Goal: Book appointment/travel/reservation

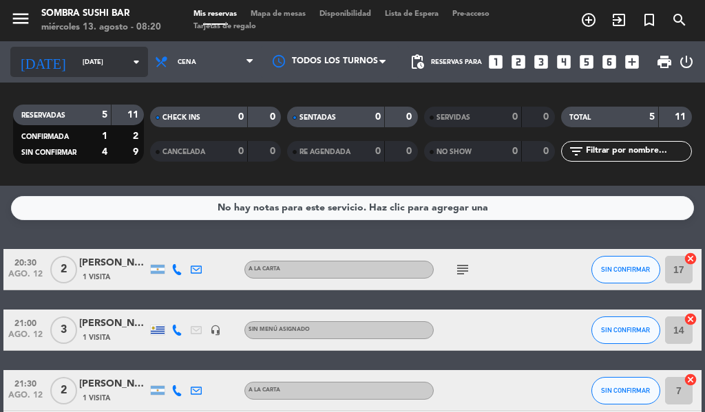
click at [96, 61] on input "[DATE]" at bounding box center [121, 62] width 90 height 21
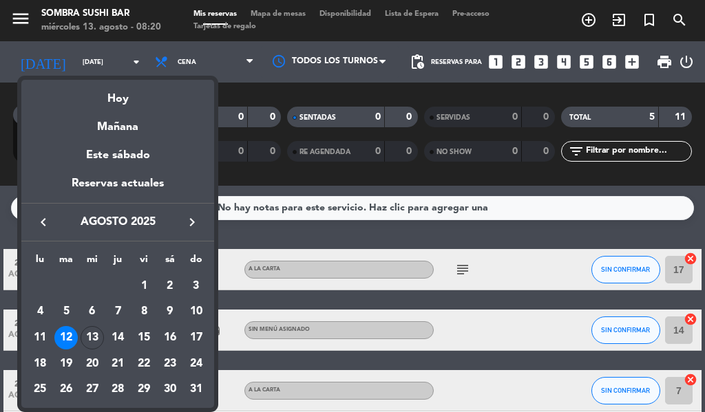
click at [318, 226] on div at bounding box center [352, 206] width 705 height 412
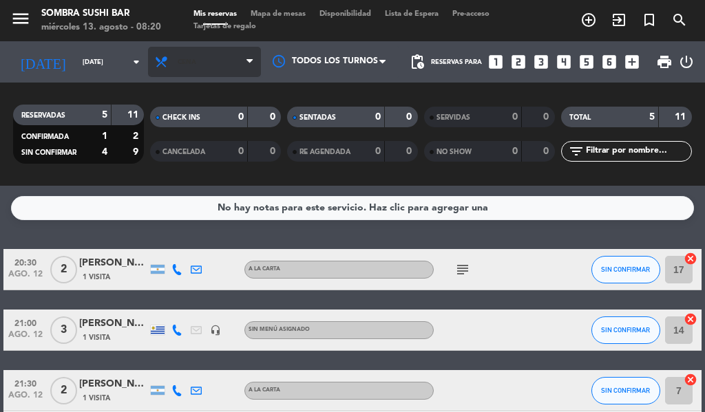
click at [215, 67] on span "Cena" at bounding box center [204, 62] width 113 height 30
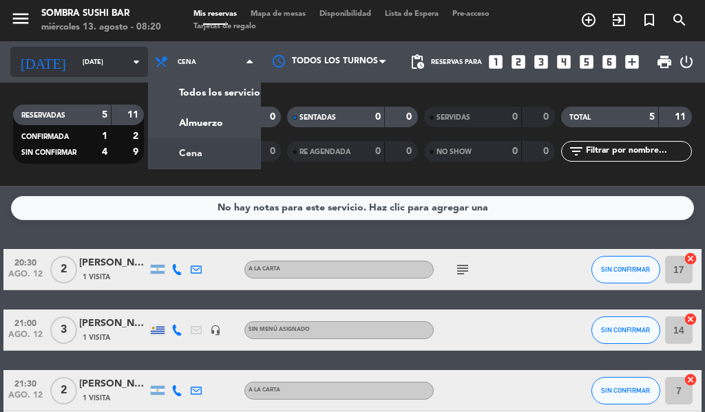
click at [95, 62] on input "[DATE]" at bounding box center [121, 62] width 90 height 21
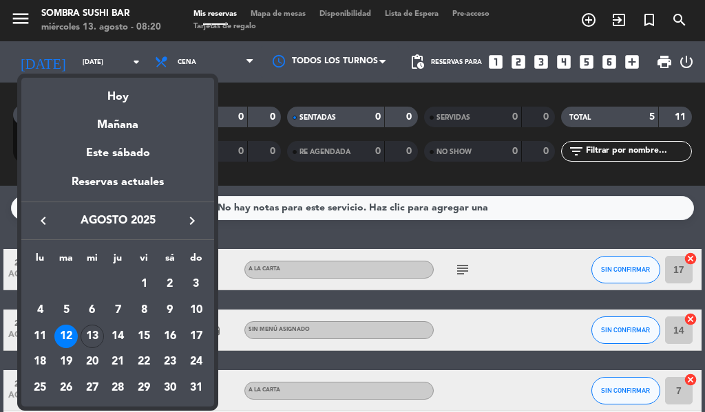
click at [94, 56] on div at bounding box center [352, 206] width 705 height 412
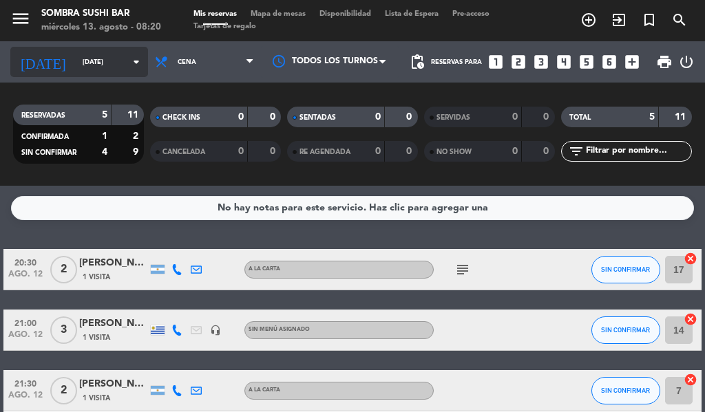
click at [111, 58] on input "[DATE]" at bounding box center [121, 62] width 90 height 21
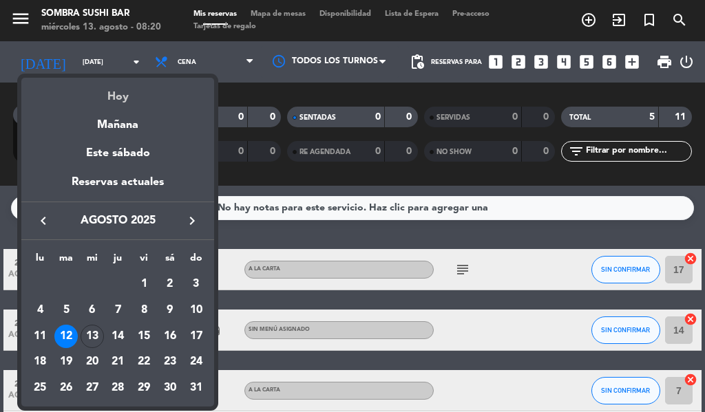
click at [109, 86] on div "Hoy" at bounding box center [117, 92] width 193 height 28
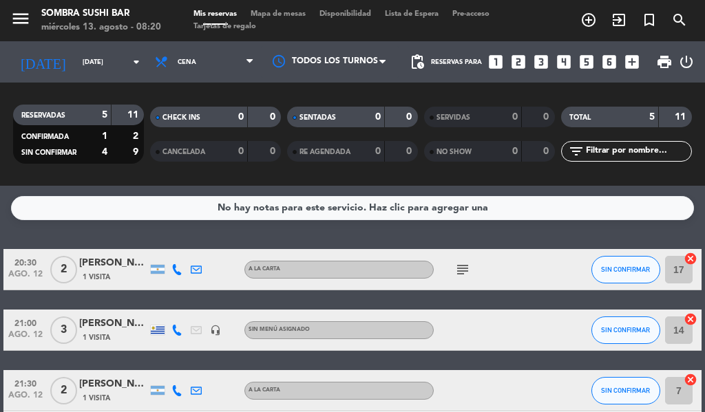
type input "mié. 13 ago."
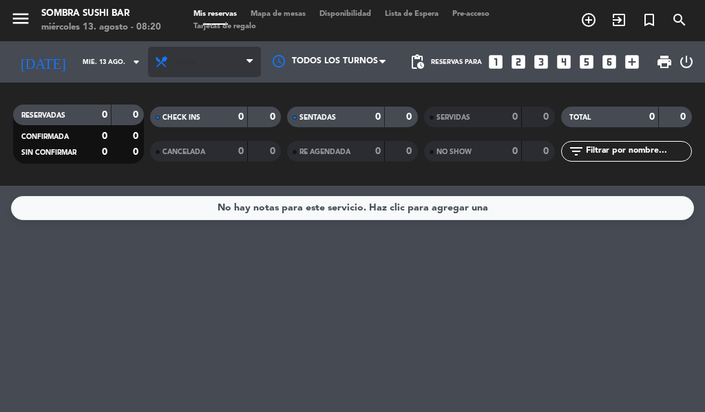
click at [229, 58] on span "Cena" at bounding box center [204, 62] width 113 height 30
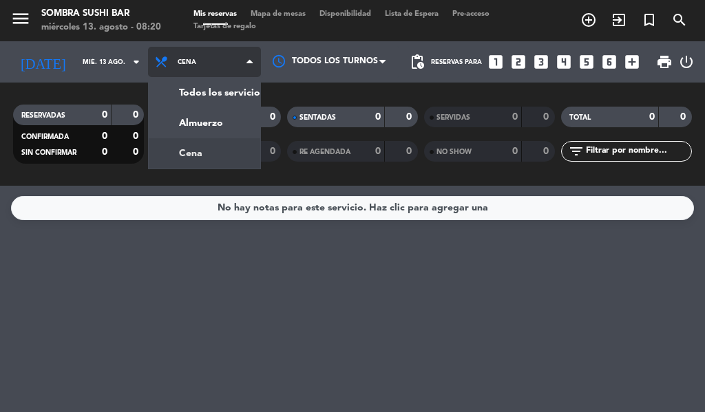
click at [234, 122] on div "menu Sombra Sushi Bar [DATE] 13. agosto - 08:20 Mis reservas Mapa de mesas Disp…" at bounding box center [352, 93] width 705 height 186
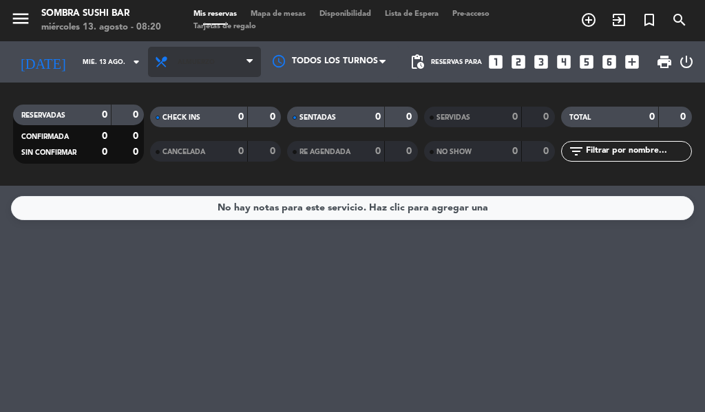
click at [229, 58] on span "Almuerzo" at bounding box center [204, 62] width 113 height 30
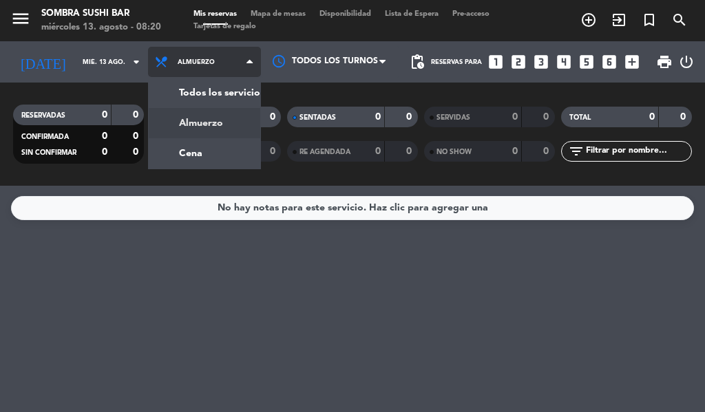
click at [196, 152] on div "menu Sombra Sushi Bar [DATE] 13. agosto - 08:20 Mis reservas Mapa de mesas Disp…" at bounding box center [352, 93] width 705 height 186
